Goal: Communication & Community: Answer question/provide support

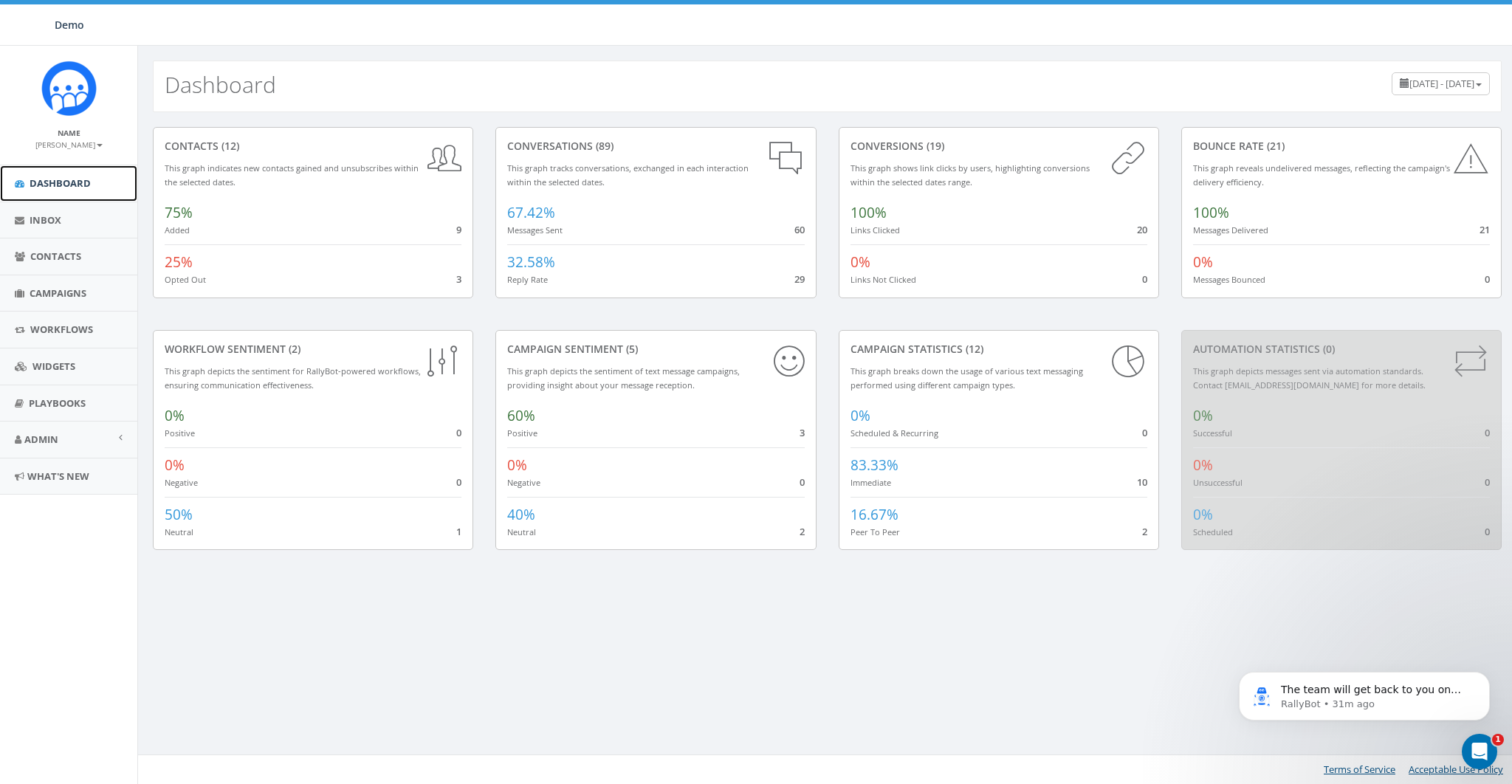
click at [62, 172] on link "Dashboard" at bounding box center [69, 183] width 137 height 36
click at [45, 252] on span "Contacts" at bounding box center [55, 256] width 51 height 13
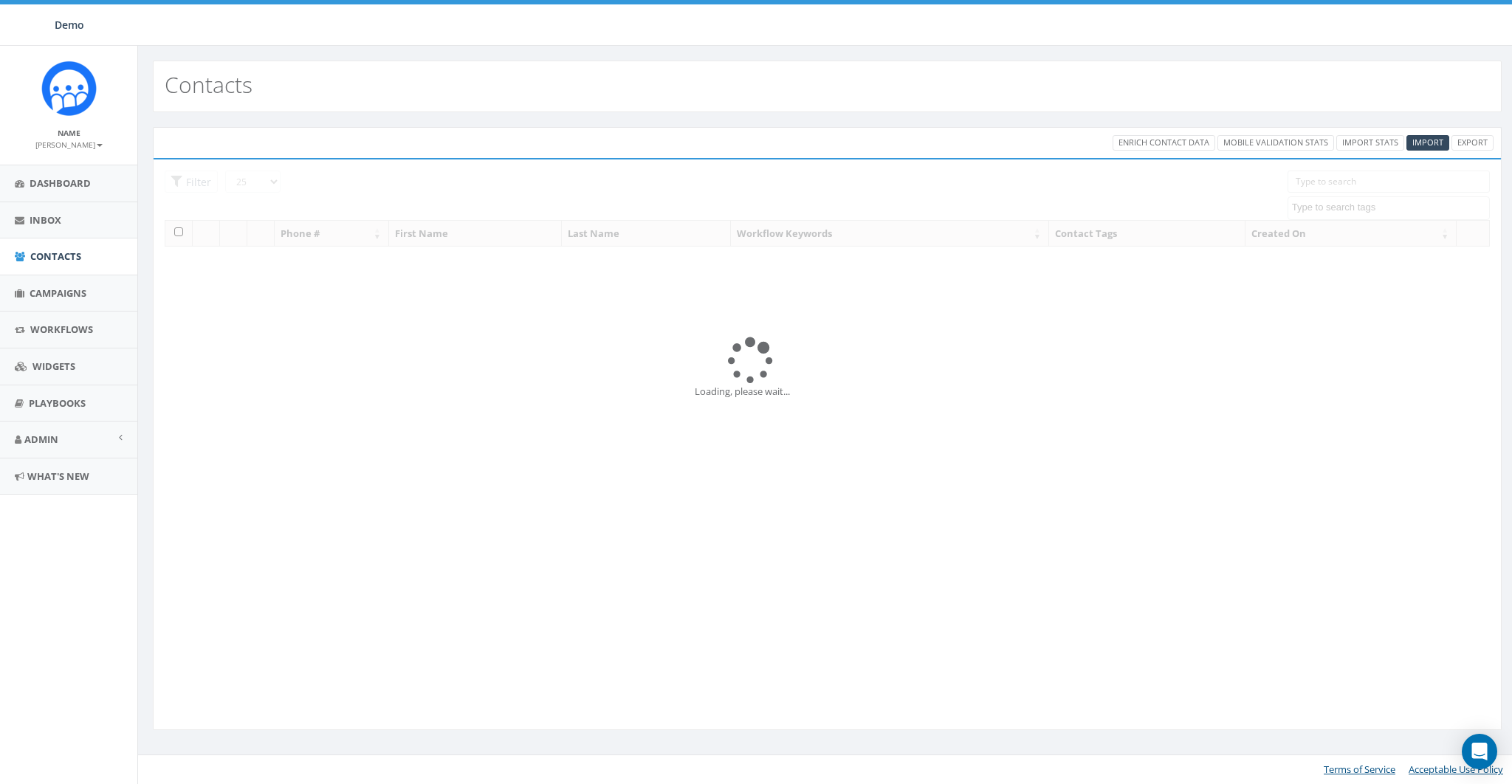
select select
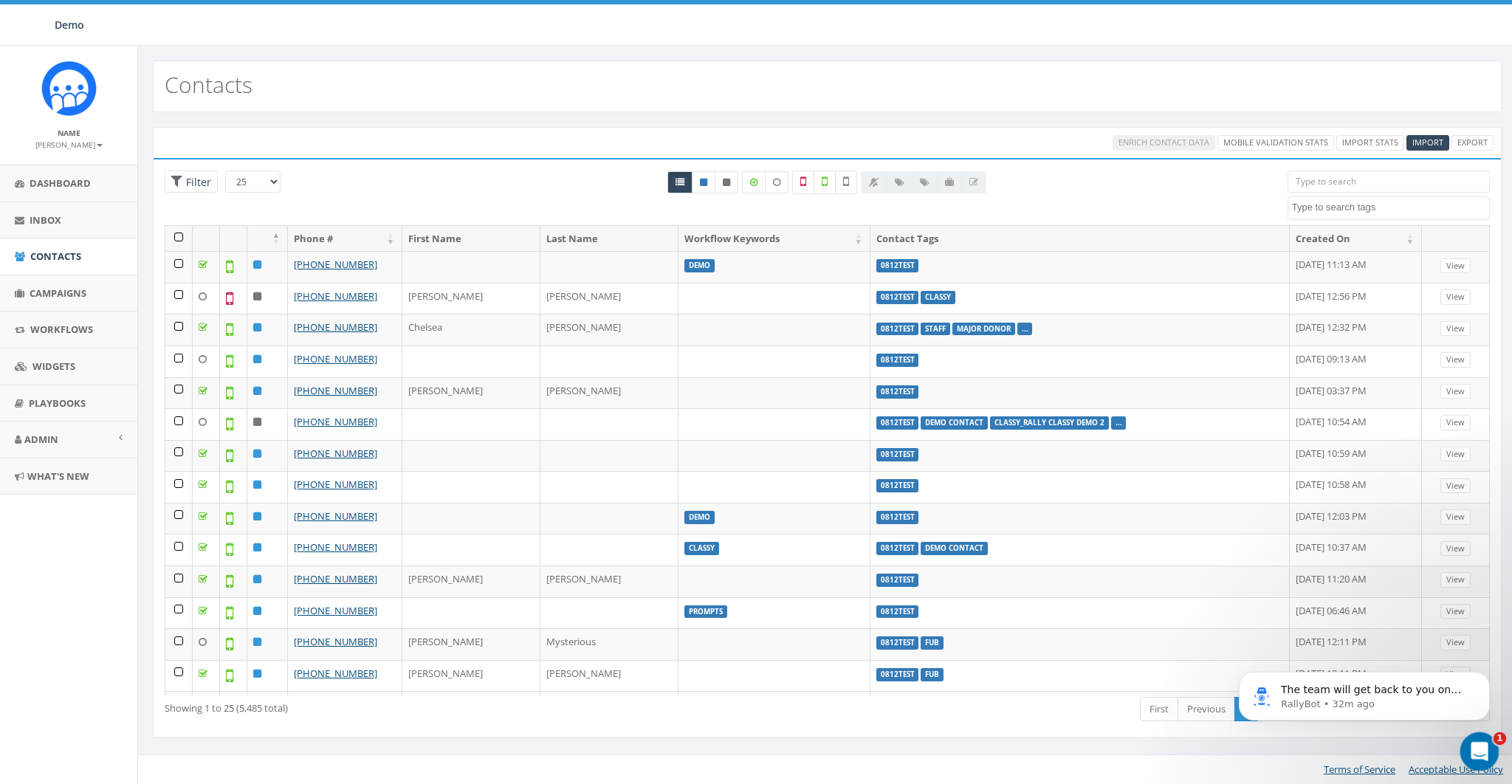
click at [1490, 747] on div "Open Intercom Messenger" at bounding box center [1477, 749] width 49 height 49
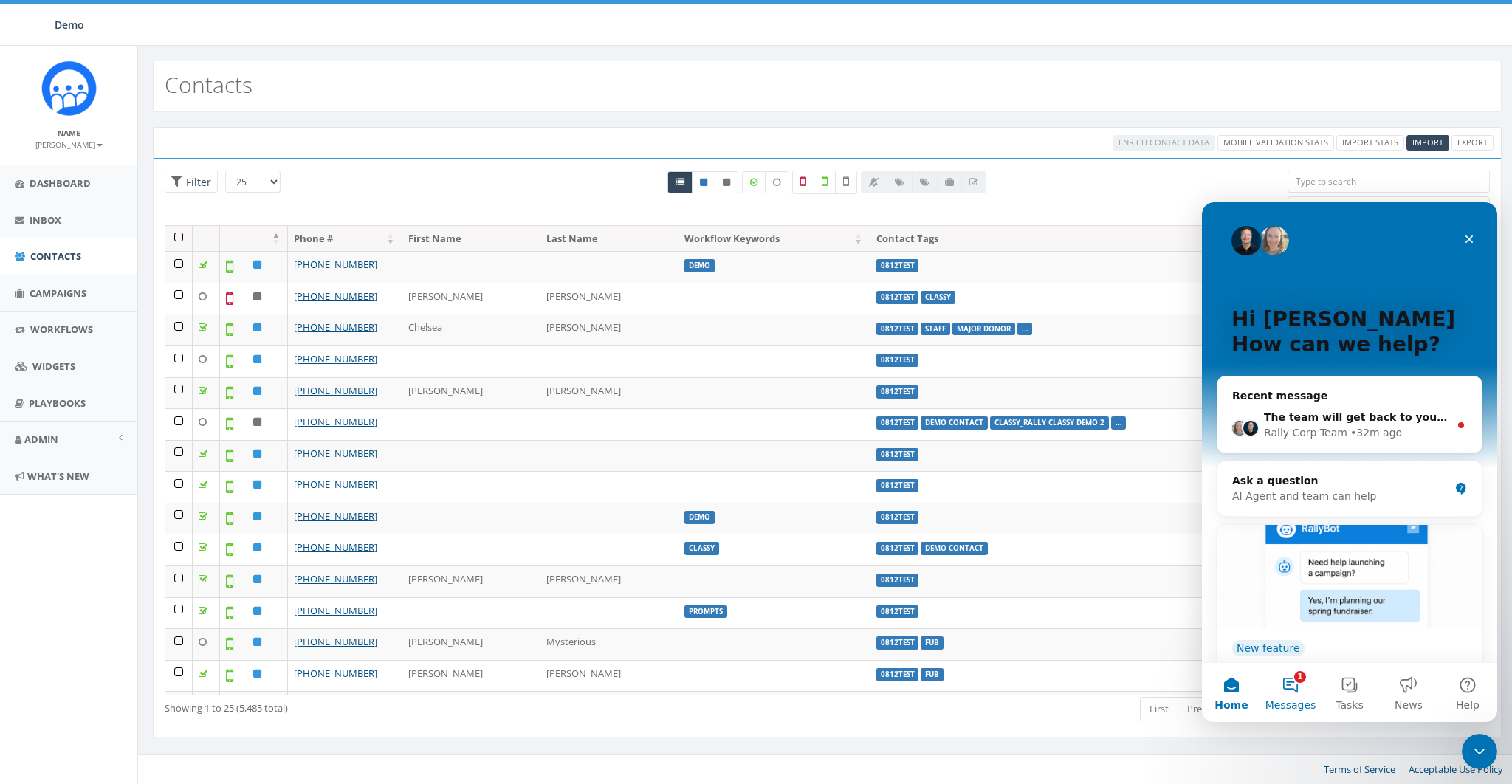
click at [1292, 683] on button "1 Messages" at bounding box center [1290, 692] width 59 height 59
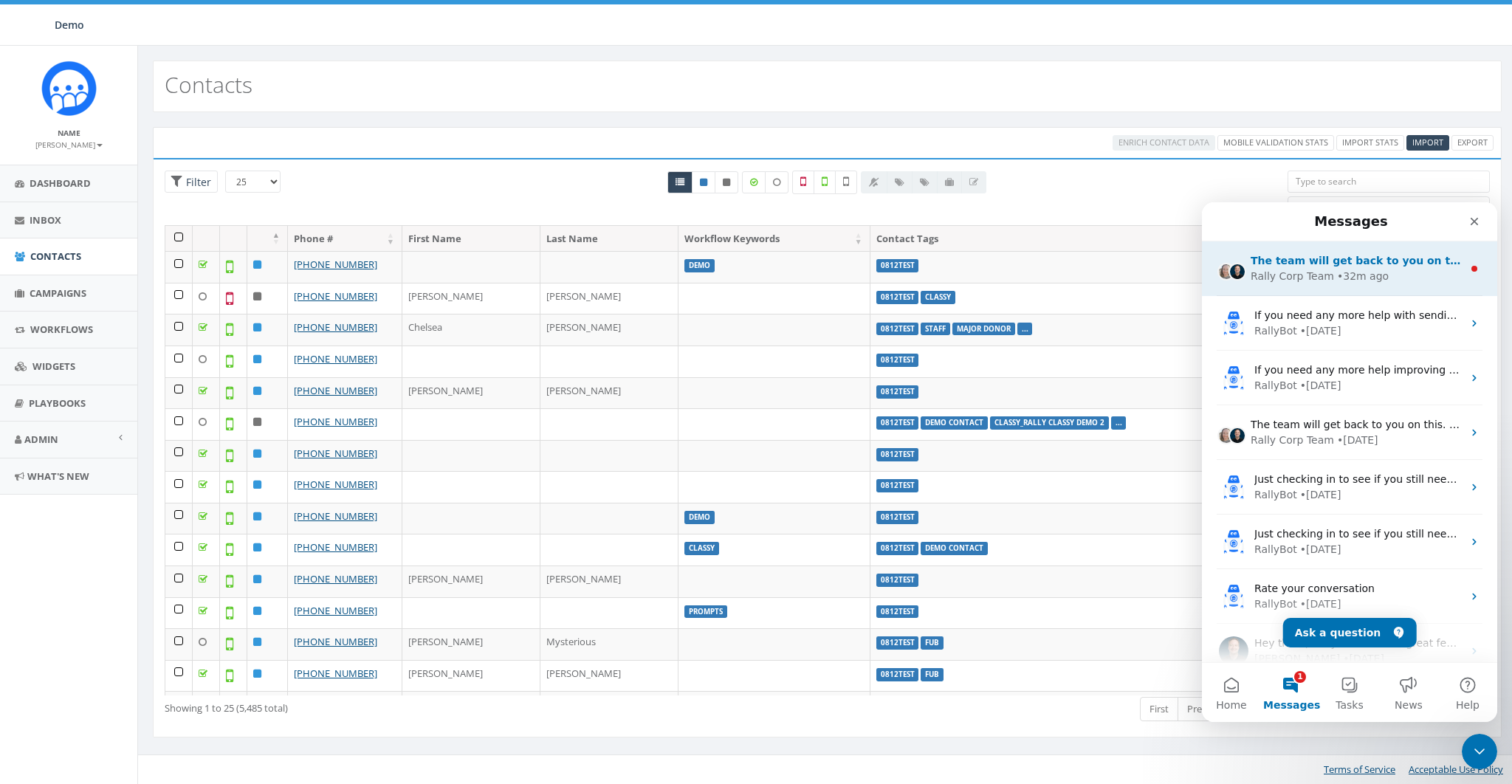
click at [1340, 260] on span "The team will get back to you on this. Rally Corp Team typically replies in und…" at bounding box center [1495, 260] width 489 height 12
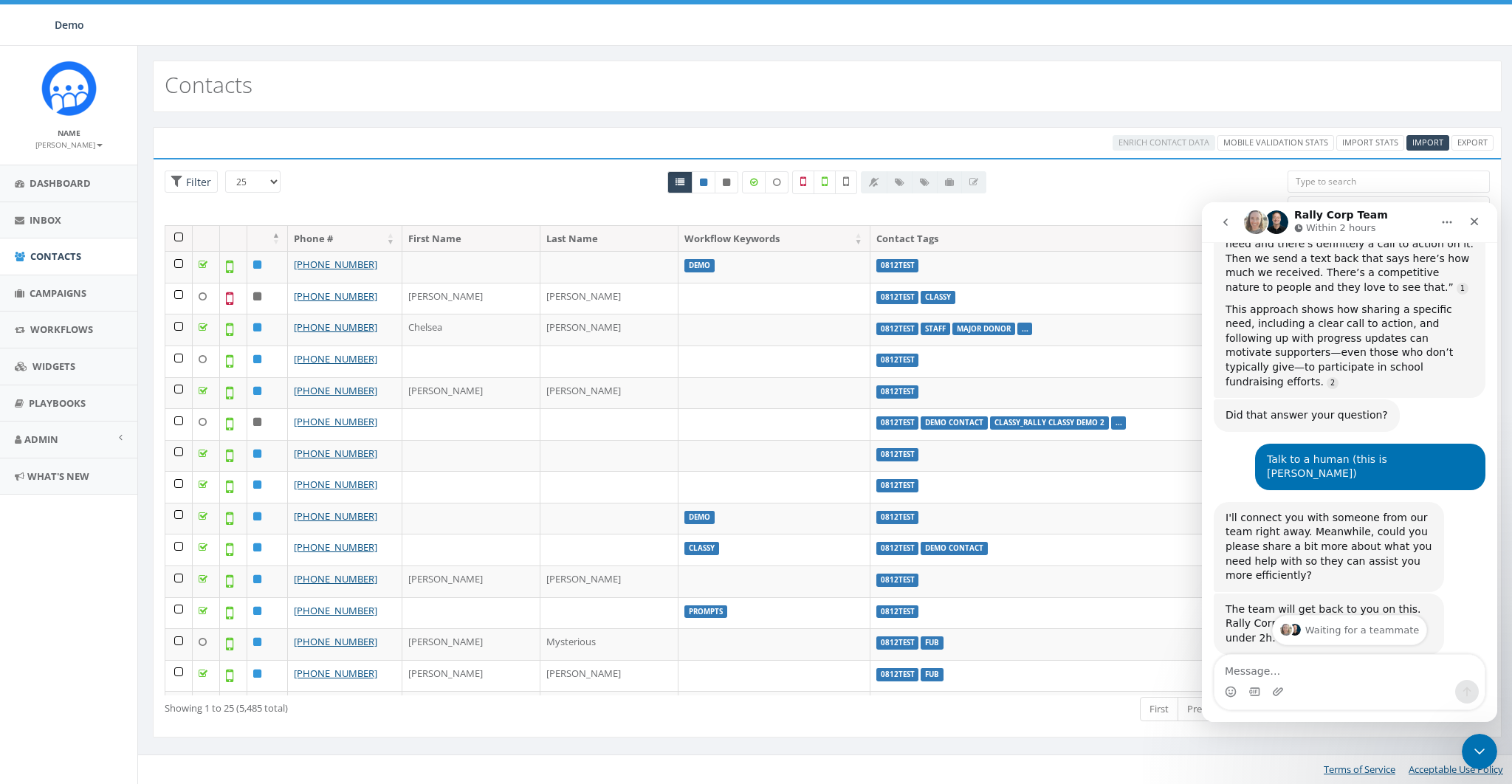
scroll to position [1281, 0]
